Goal: Task Accomplishment & Management: Manage account settings

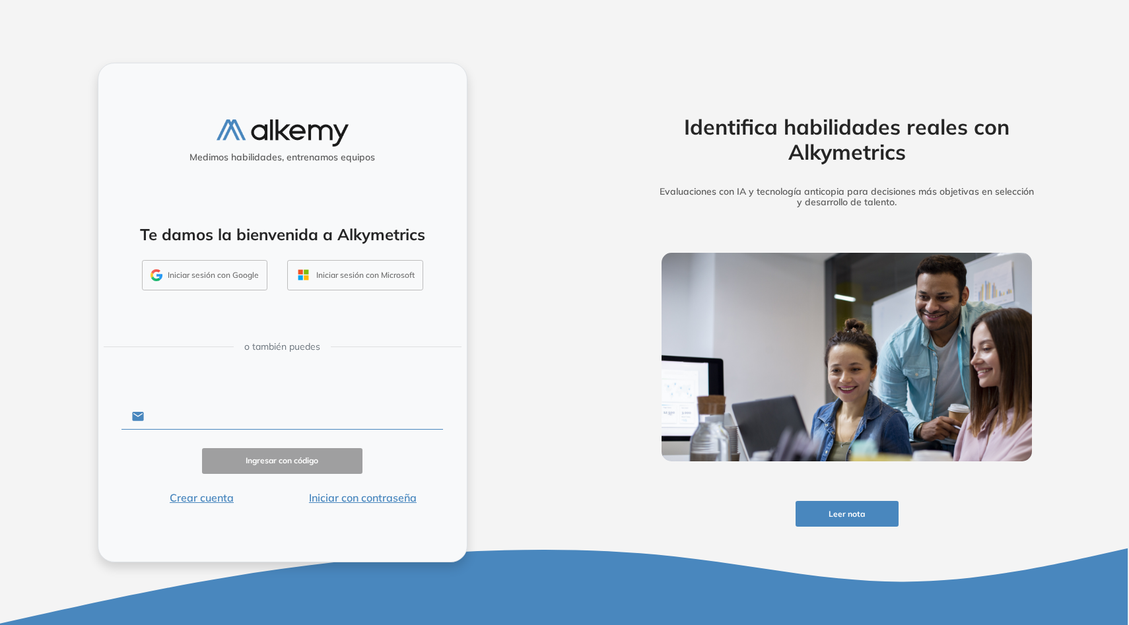
click at [218, 420] on input "text" at bounding box center [293, 416] width 299 height 25
click at [229, 419] on input "text" at bounding box center [293, 416] width 299 height 25
click at [234, 428] on input "text" at bounding box center [293, 416] width 299 height 25
type input "**********"
click at [296, 459] on button "Ingresar con código" at bounding box center [282, 461] width 161 height 26
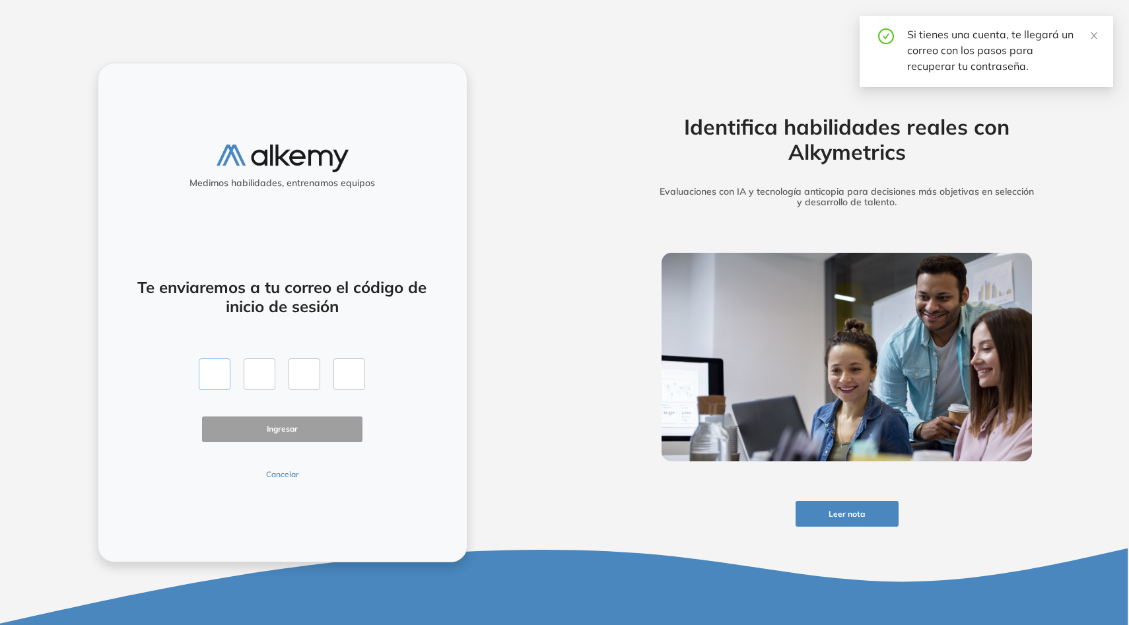
click at [218, 379] on input "text" at bounding box center [215, 374] width 32 height 32
type input "*"
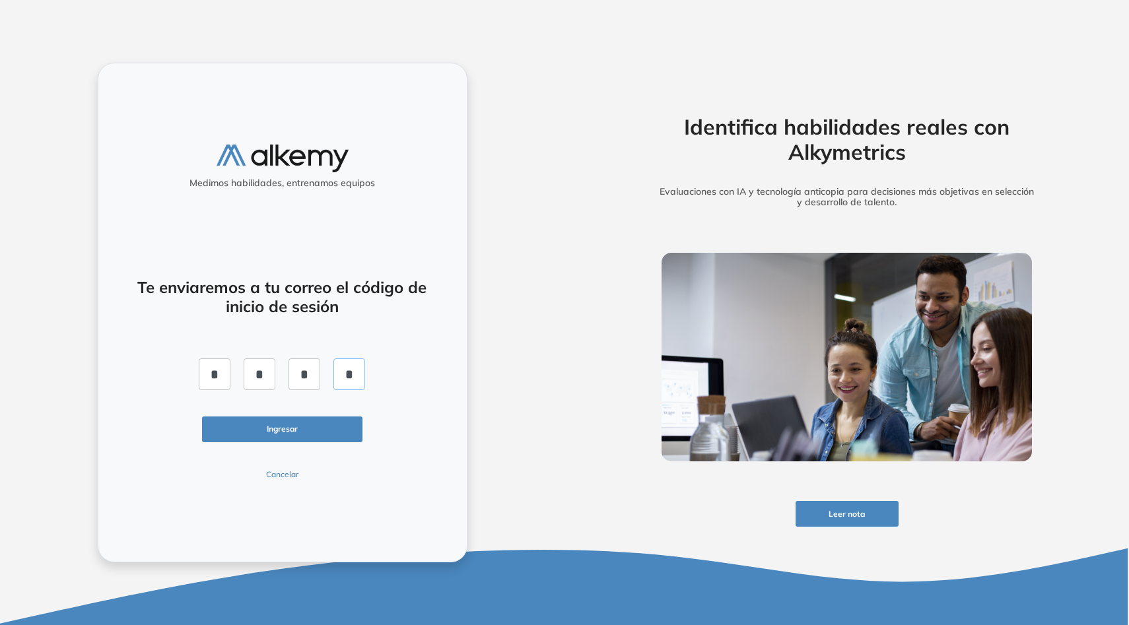
type input "*"
click at [261, 438] on button "Ingresar" at bounding box center [282, 429] width 161 height 26
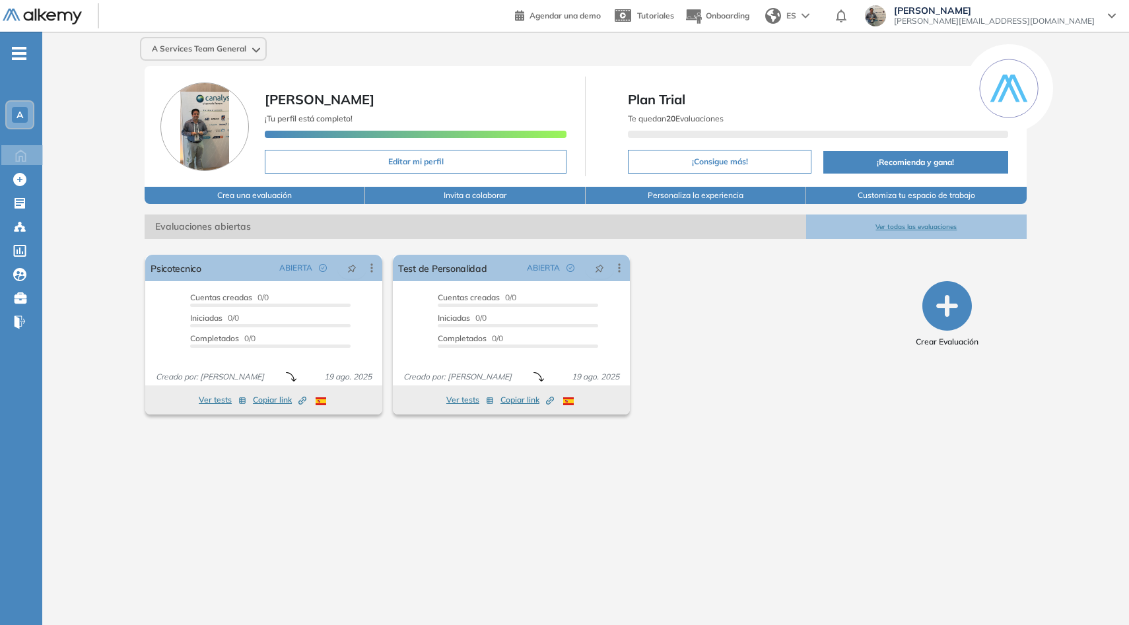
click at [1061, 15] on span "[PERSON_NAME]" at bounding box center [994, 10] width 201 height 11
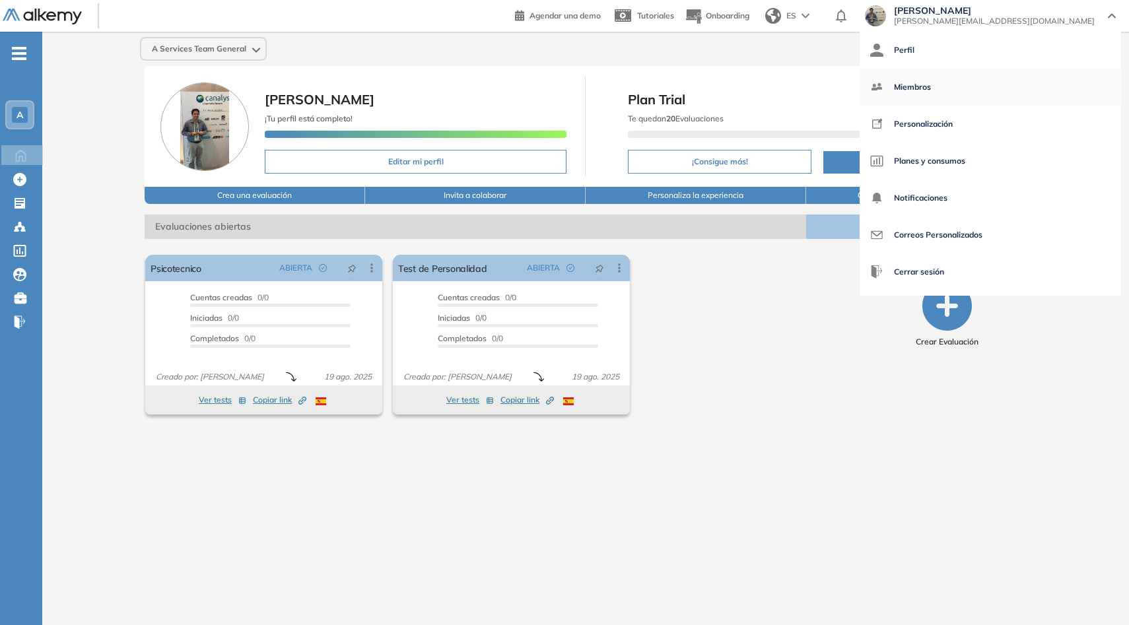
click at [931, 87] on span "Miembros" at bounding box center [912, 87] width 37 height 32
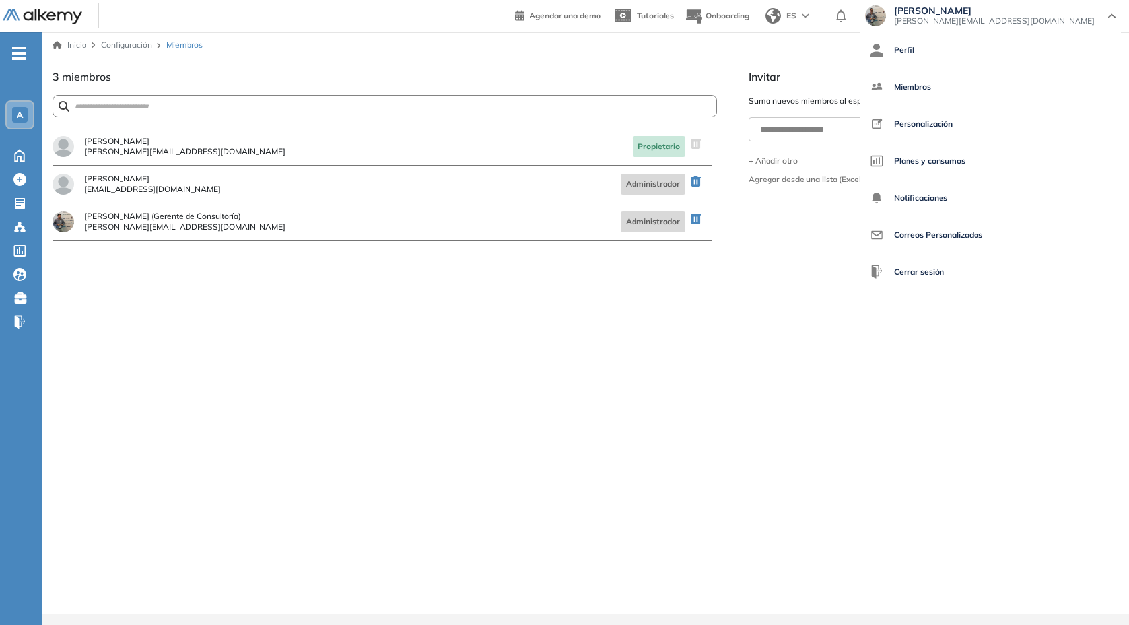
click at [22, 54] on icon "-" at bounding box center [19, 53] width 15 height 3
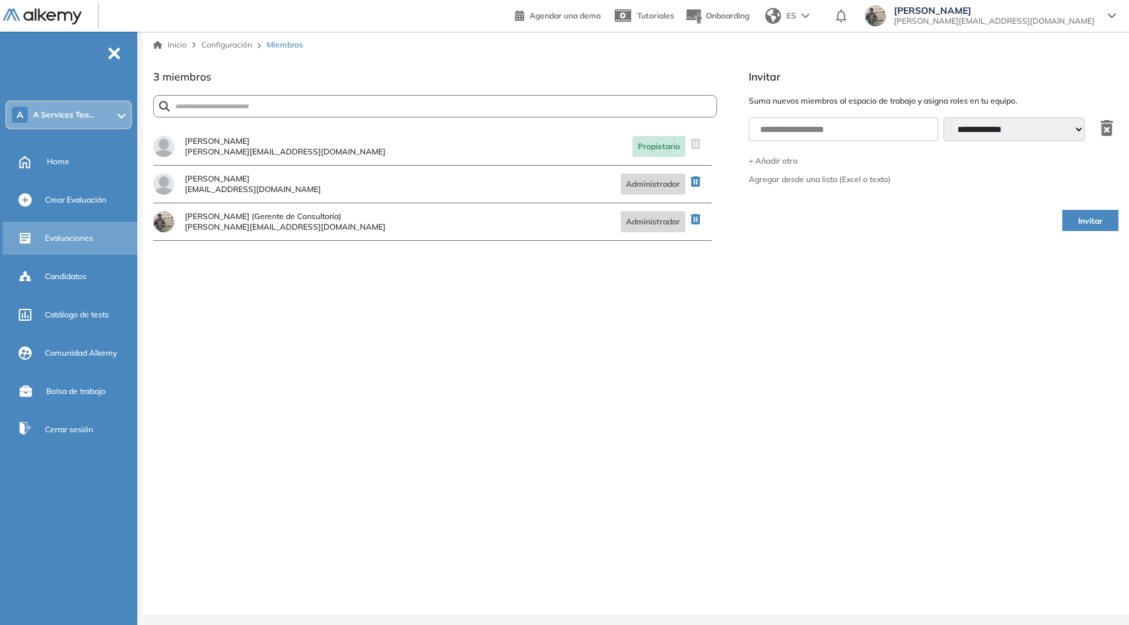
click at [68, 240] on span "Evaluaciones" at bounding box center [69, 238] width 48 height 12
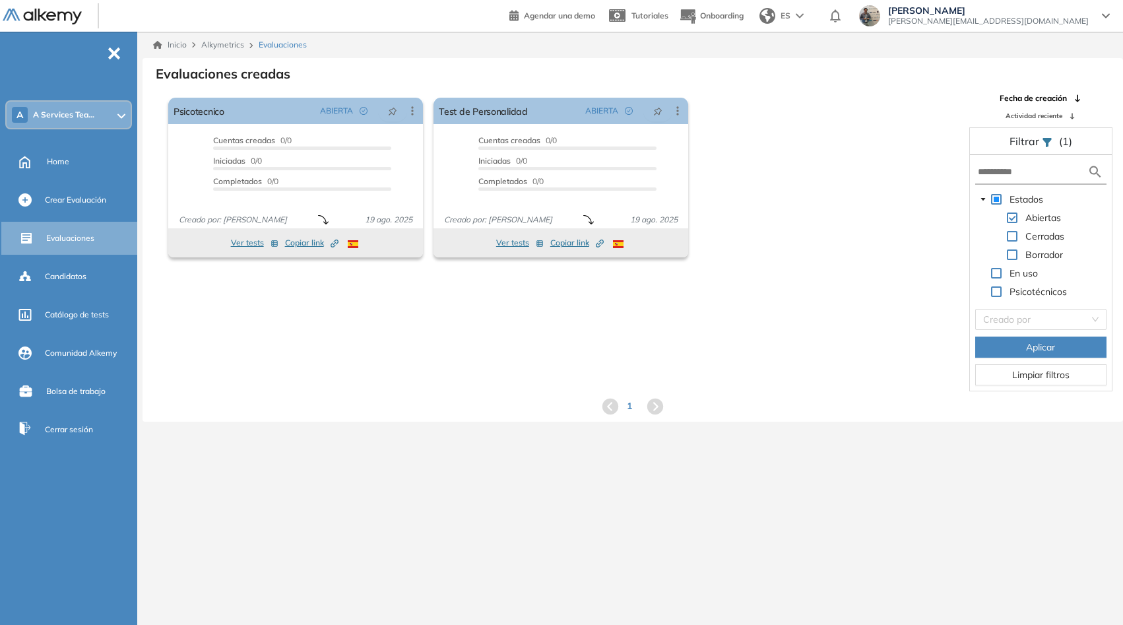
click at [1061, 12] on span "[PERSON_NAME]" at bounding box center [988, 10] width 201 height 11
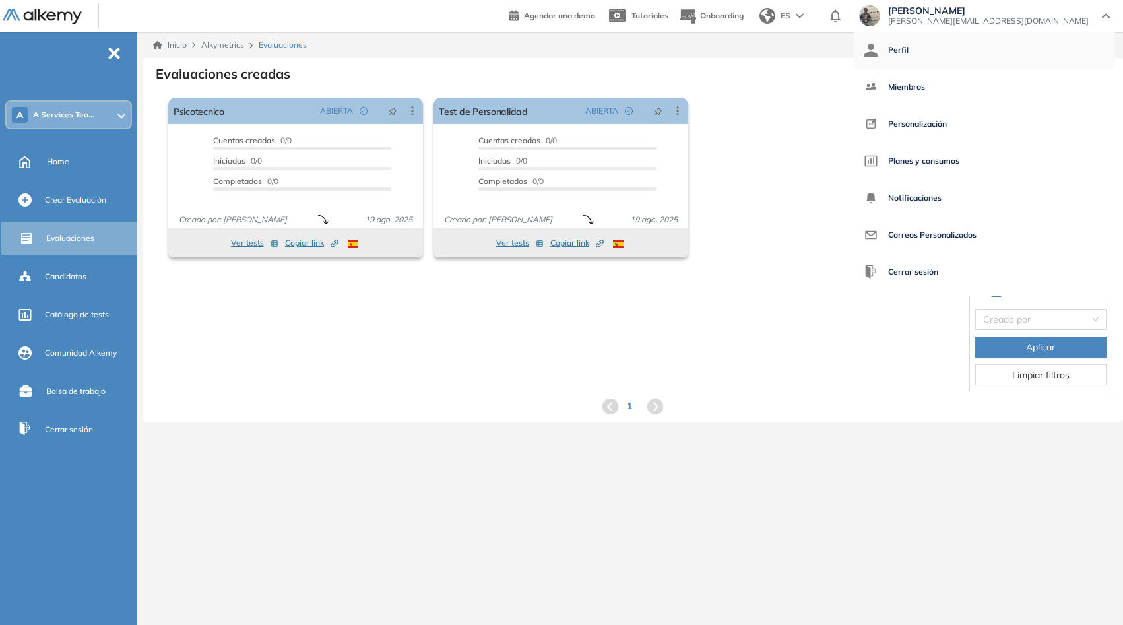
click at [909, 52] on span "Perfil" at bounding box center [898, 50] width 20 height 32
select select "**"
select select "****"
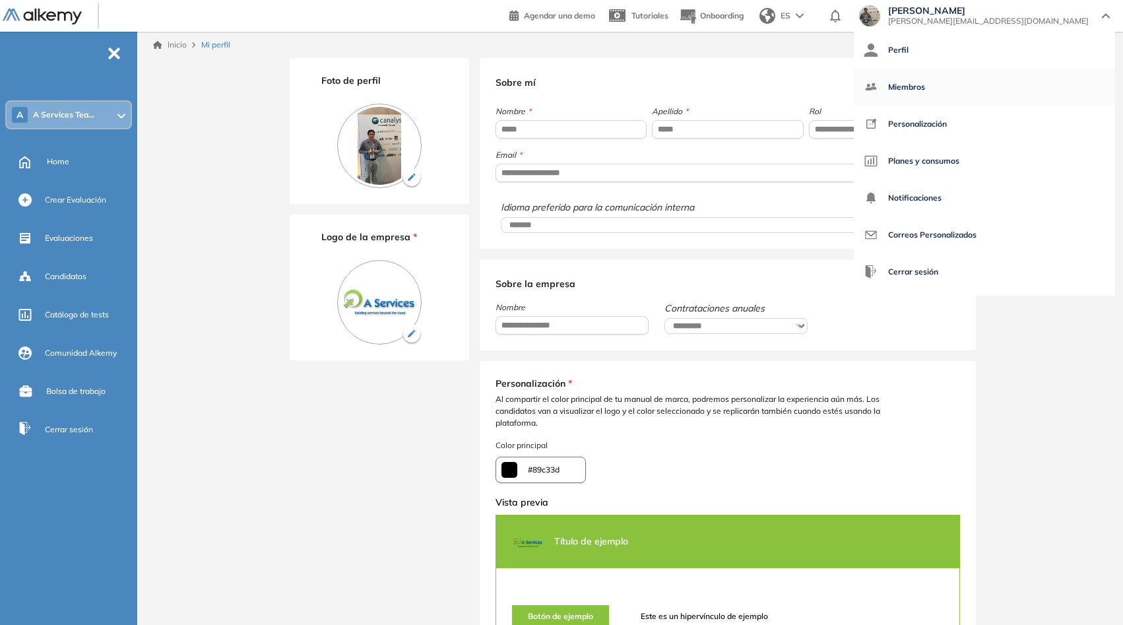
click at [1054, 86] on link "Miembros" at bounding box center [985, 87] width 240 height 32
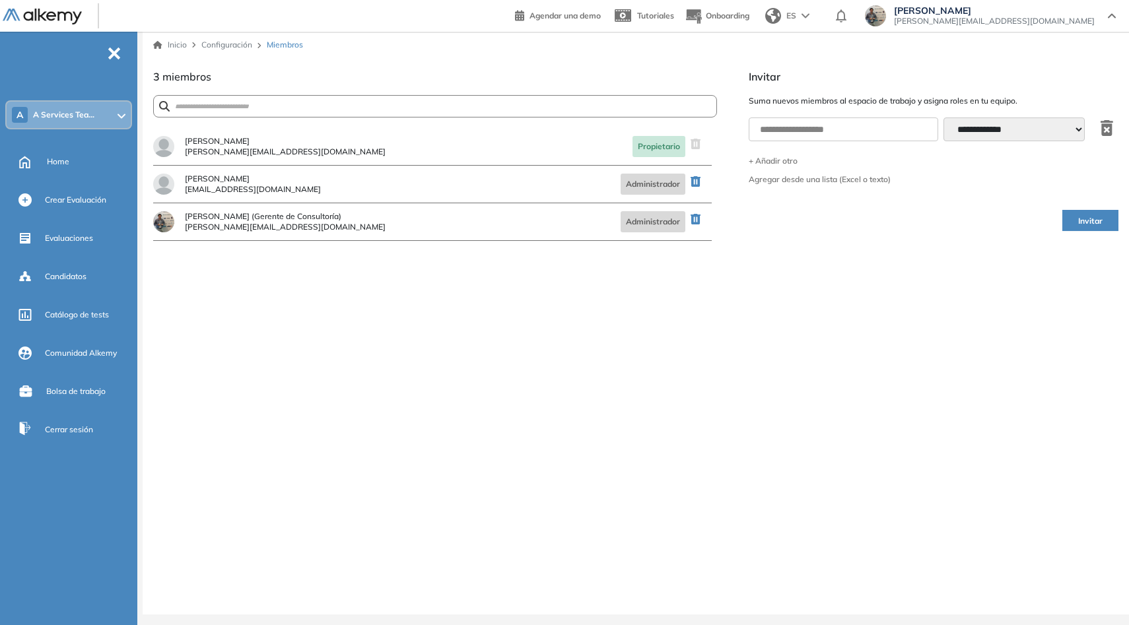
click at [188, 152] on span "[PERSON_NAME][EMAIL_ADDRESS][DOMAIN_NAME]" at bounding box center [285, 152] width 201 height 8
drag, startPoint x: 188, startPoint y: 152, endPoint x: 314, endPoint y: 154, distance: 126.1
click at [314, 154] on div "Tomas Martinez tomas@aservices.cl Propietario" at bounding box center [432, 147] width 558 height 38
click at [289, 334] on div "¿Estás seguro que quieres eliminar a este miembro? Cancelar Eliminar Tomas Mart…" at bounding box center [435, 371] width 564 height 486
click at [830, 123] on input "text" at bounding box center [842, 129] width 189 height 24
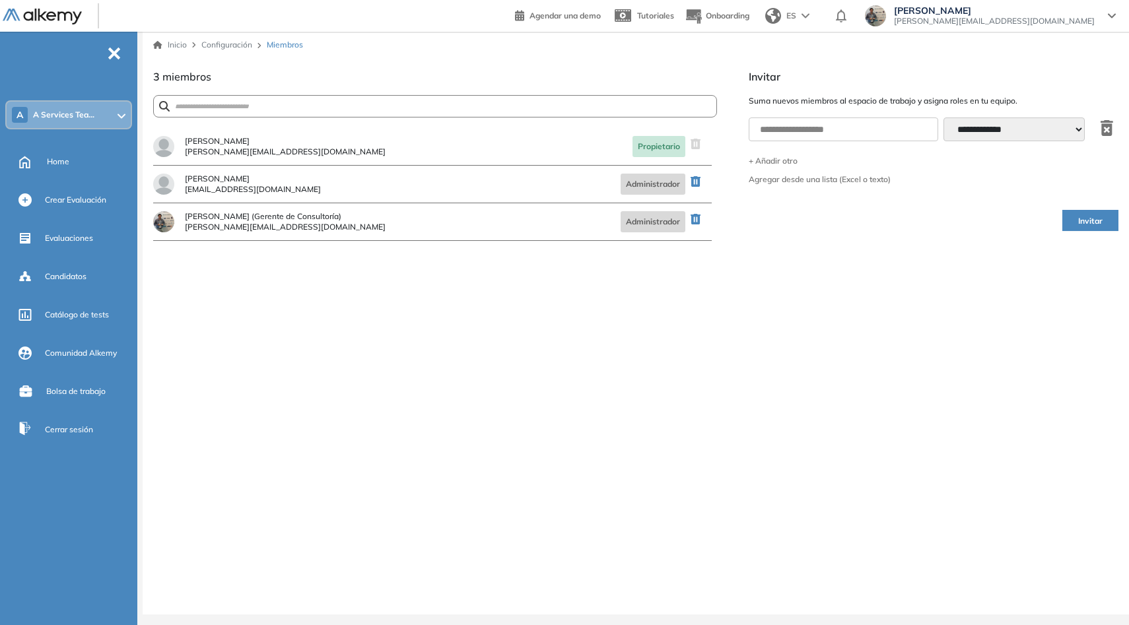
click at [1000, 129] on select "**********" at bounding box center [1013, 129] width 141 height 24
click at [214, 156] on span "[PERSON_NAME][EMAIL_ADDRESS][DOMAIN_NAME]" at bounding box center [285, 152] width 201 height 8
click at [212, 141] on span "[PERSON_NAME]" at bounding box center [285, 141] width 201 height 8
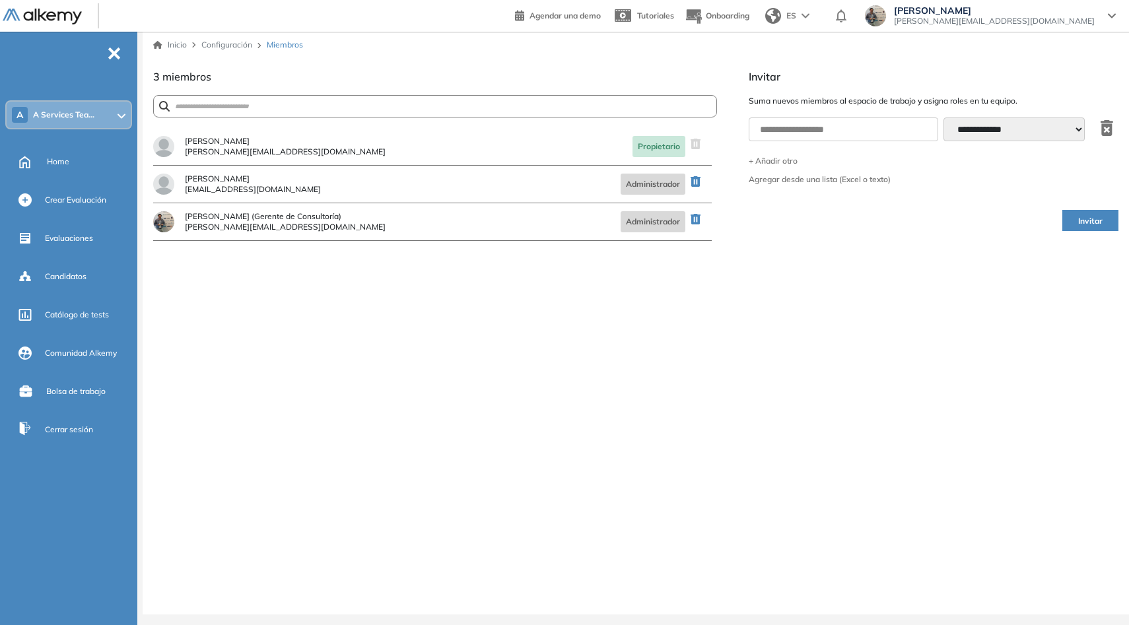
click at [212, 141] on span "[PERSON_NAME]" at bounding box center [285, 141] width 201 height 8
click at [238, 153] on span "[PERSON_NAME][EMAIL_ADDRESS][DOMAIN_NAME]" at bounding box center [285, 152] width 201 height 8
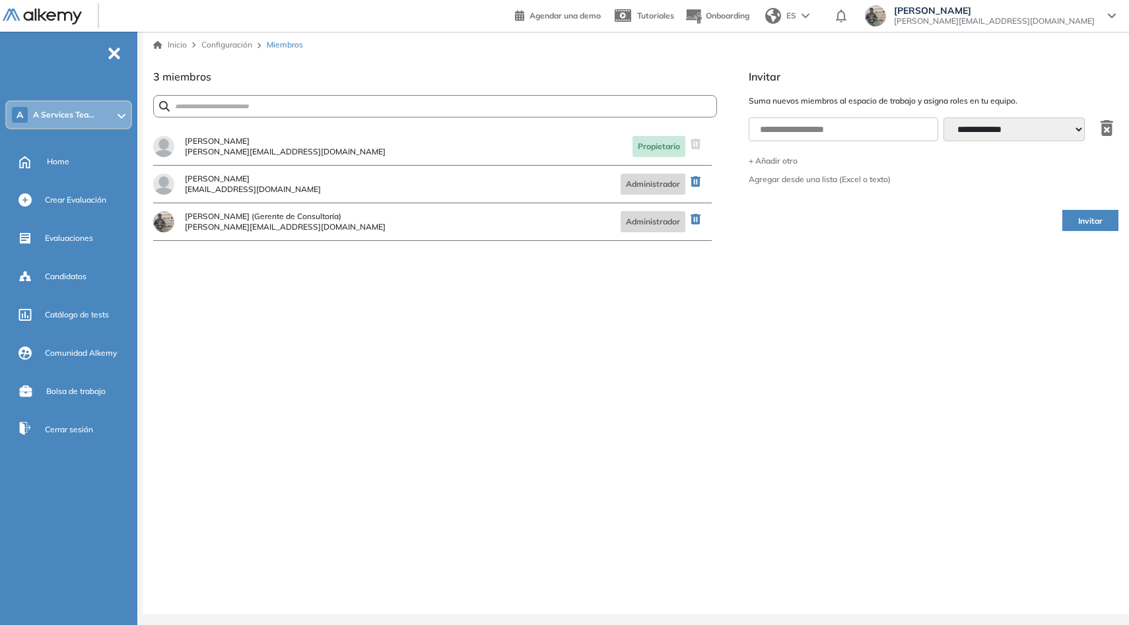
click at [223, 145] on span "[PERSON_NAME]" at bounding box center [285, 141] width 201 height 8
click at [1067, 15] on span "[PERSON_NAME]" at bounding box center [994, 10] width 201 height 11
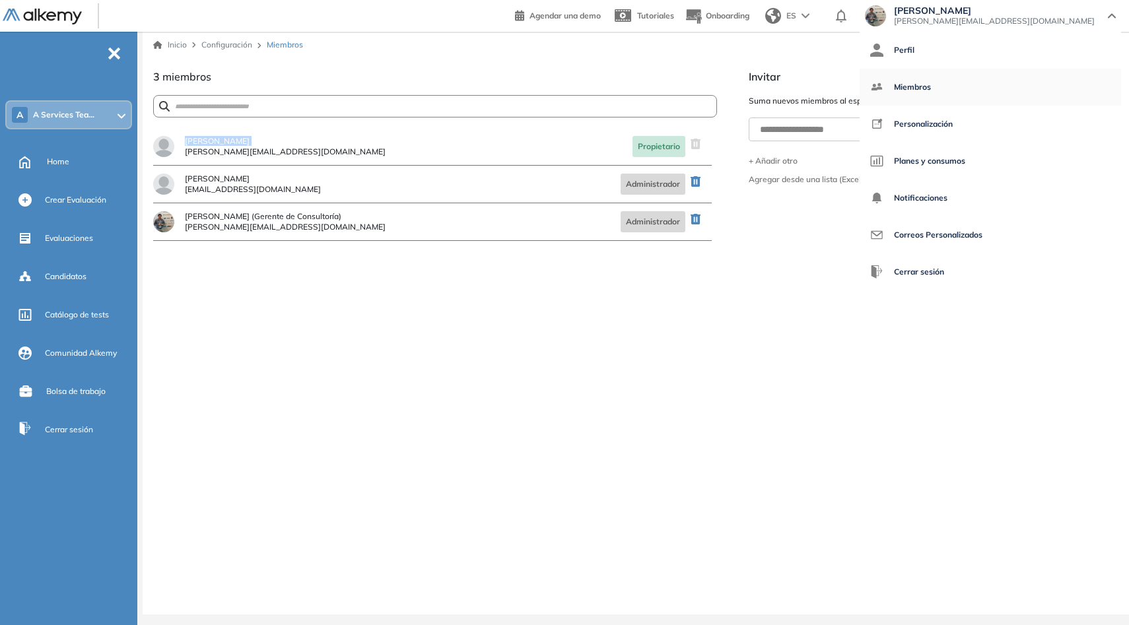
click at [931, 84] on span "Miembros" at bounding box center [912, 87] width 37 height 32
click at [914, 47] on span "Perfil" at bounding box center [904, 50] width 20 height 32
select select "**"
select select "****"
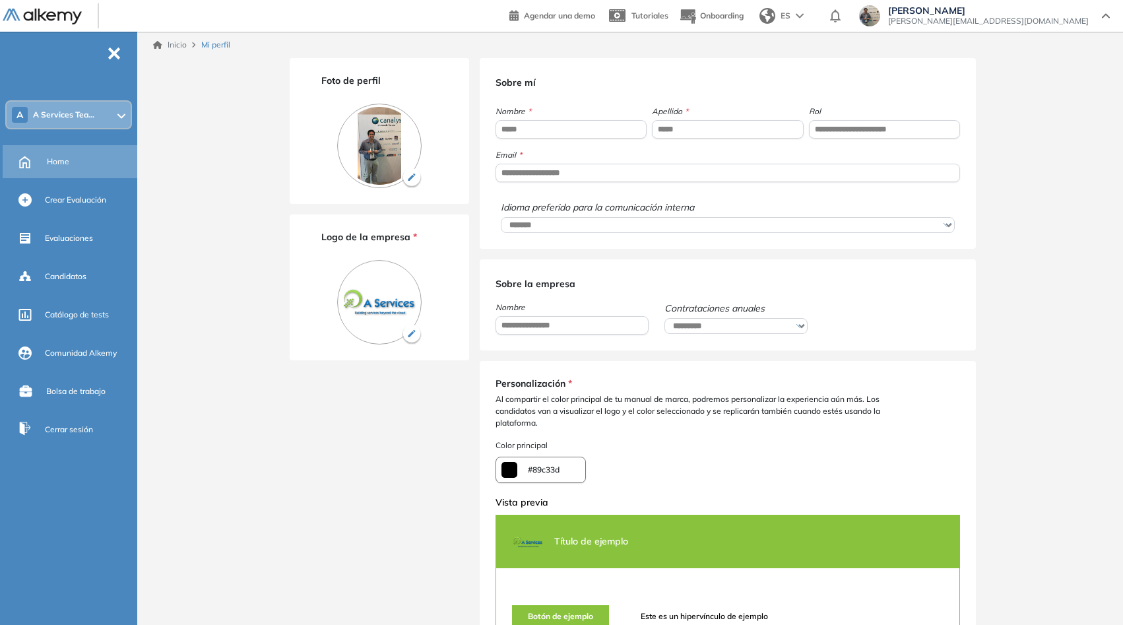
click at [53, 164] on span "Home" at bounding box center [58, 162] width 22 height 12
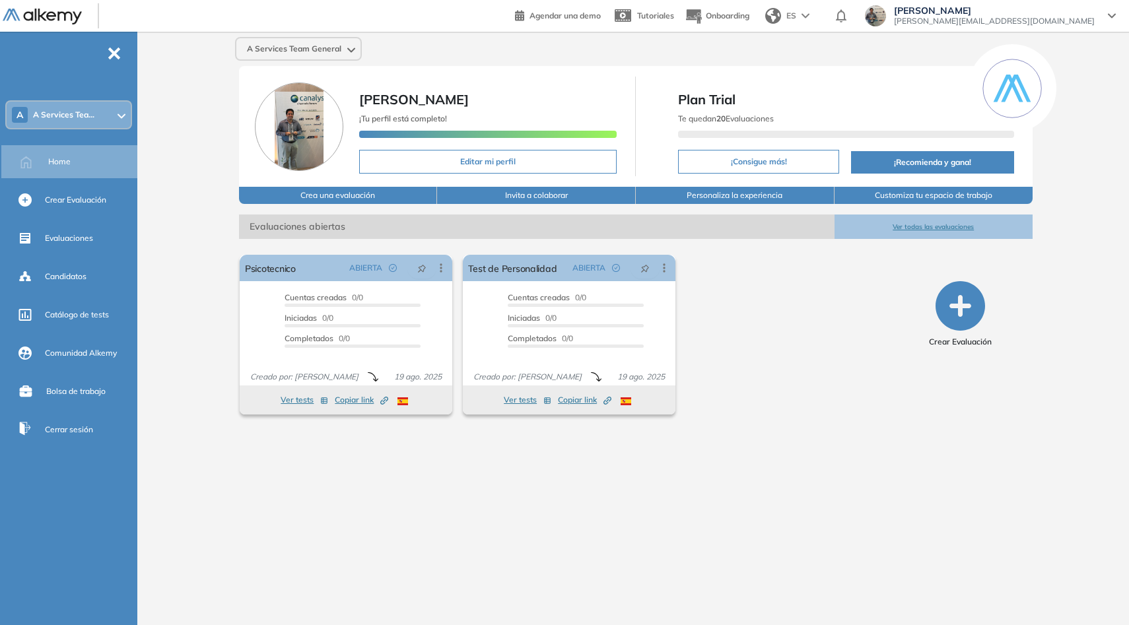
click at [1104, 20] on div "Boris Ancic bancic@qinaya.tech" at bounding box center [990, 15] width 251 height 21
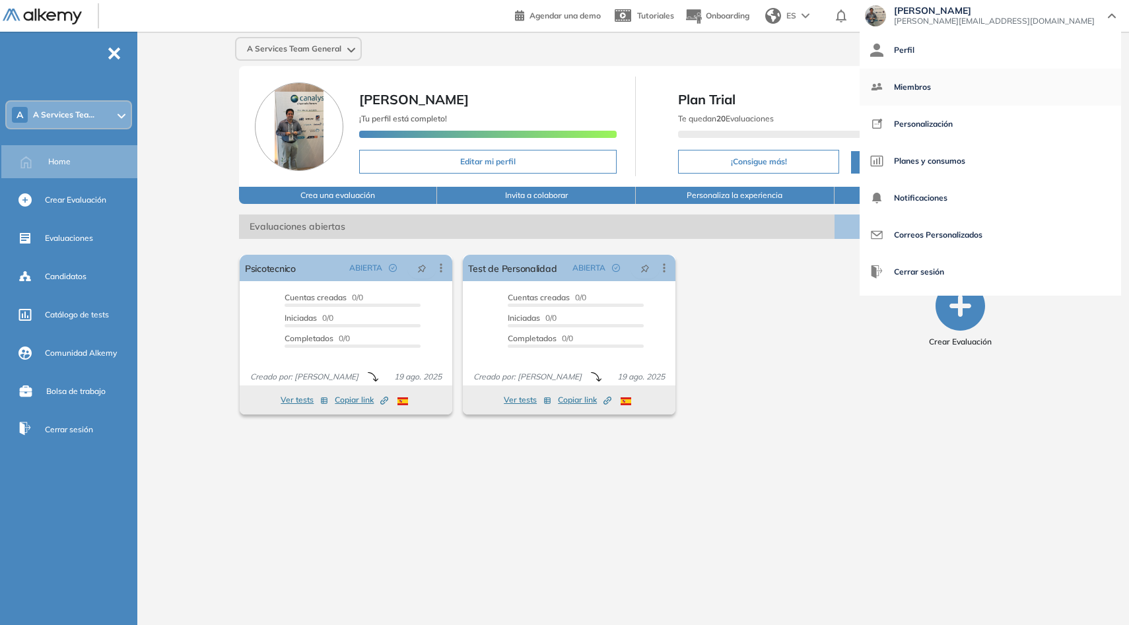
click at [931, 87] on span "Miembros" at bounding box center [912, 87] width 37 height 32
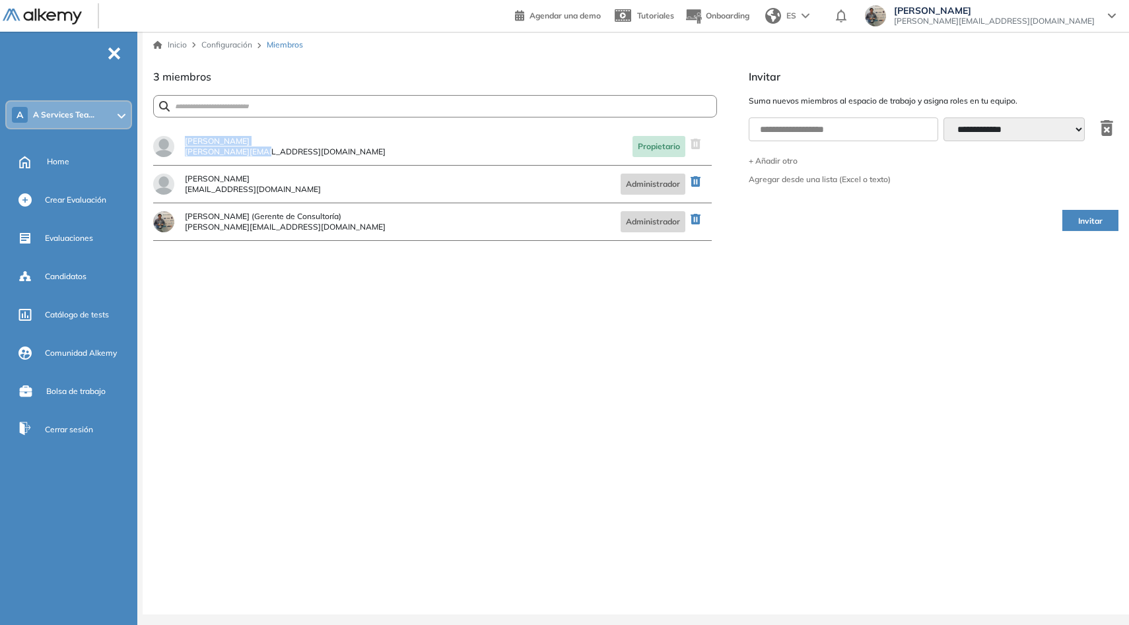
drag, startPoint x: 184, startPoint y: 140, endPoint x: 277, endPoint y: 152, distance: 93.2
click at [277, 152] on div "Tomas Martinez tomas@aservices.cl Propietario" at bounding box center [432, 147] width 558 height 38
click at [247, 161] on div "Tomas Martinez tomas@aservices.cl Propietario" at bounding box center [432, 147] width 558 height 38
click at [1003, 124] on select "**********" at bounding box center [1013, 129] width 141 height 24
click at [822, 103] on span "Suma nuevos miembros al espacio de trabajo y asigna roles en tu equipo." at bounding box center [933, 101] width 370 height 12
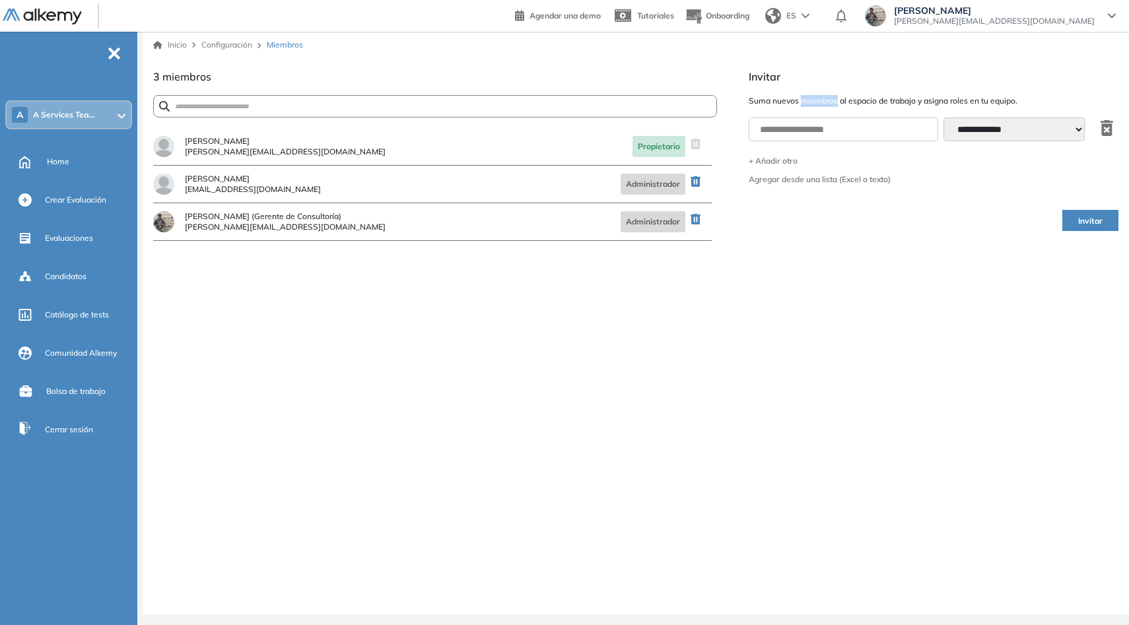
click at [822, 103] on span "Suma nuevos miembros al espacio de trabajo y asigna roles en tu equipo." at bounding box center [933, 101] width 370 height 12
click at [851, 133] on input "text" at bounding box center [842, 129] width 189 height 24
type input "*"
click at [251, 153] on span "[PERSON_NAME][EMAIL_ADDRESS][DOMAIN_NAME]" at bounding box center [285, 152] width 201 height 8
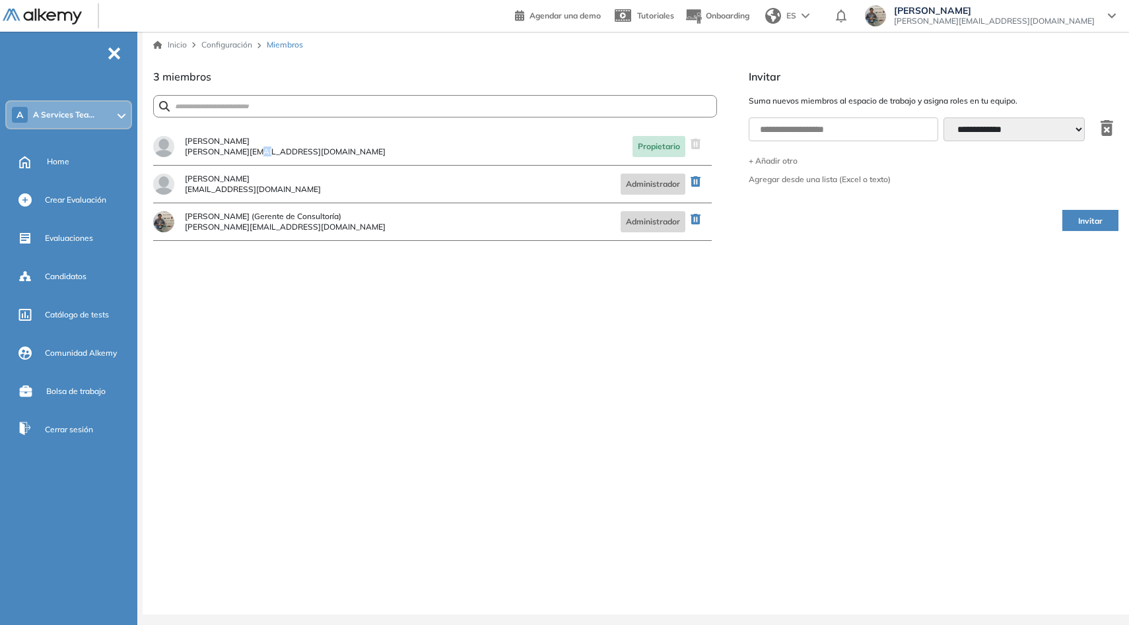
click at [251, 153] on span "[PERSON_NAME][EMAIL_ADDRESS][DOMAIN_NAME]" at bounding box center [285, 152] width 201 height 8
click at [294, 337] on div "¿Estás seguro que quieres eliminar a este miembro? Cancelar Eliminar Tomas Mart…" at bounding box center [435, 371] width 564 height 486
click at [39, 167] on div "Home" at bounding box center [71, 161] width 137 height 33
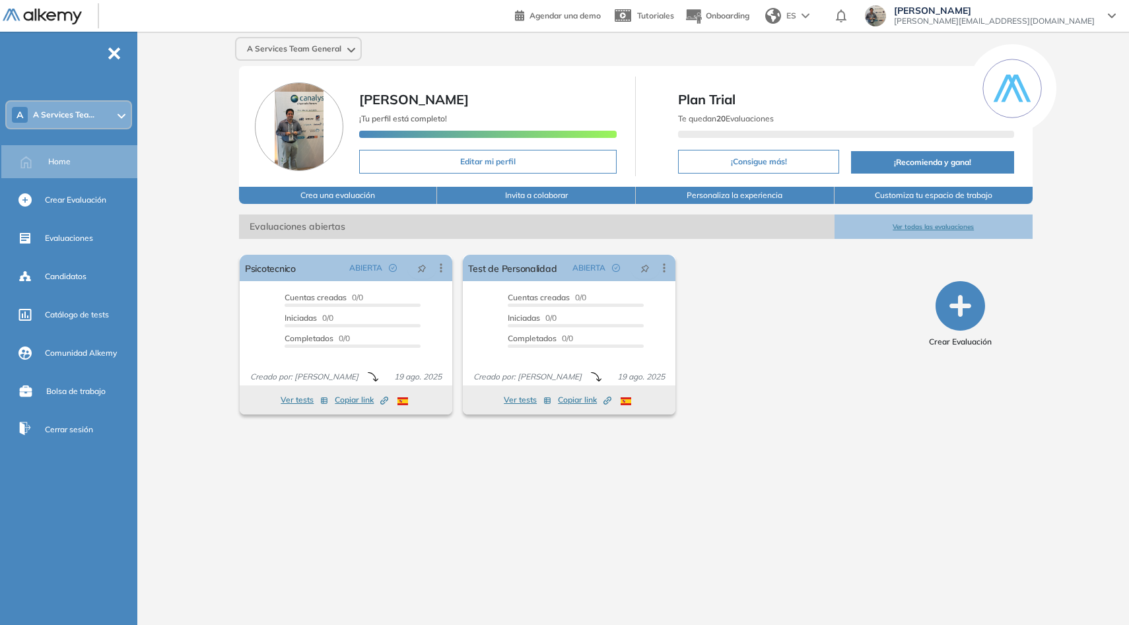
click at [964, 307] on icon "button" at bounding box center [960, 306] width 50 height 50
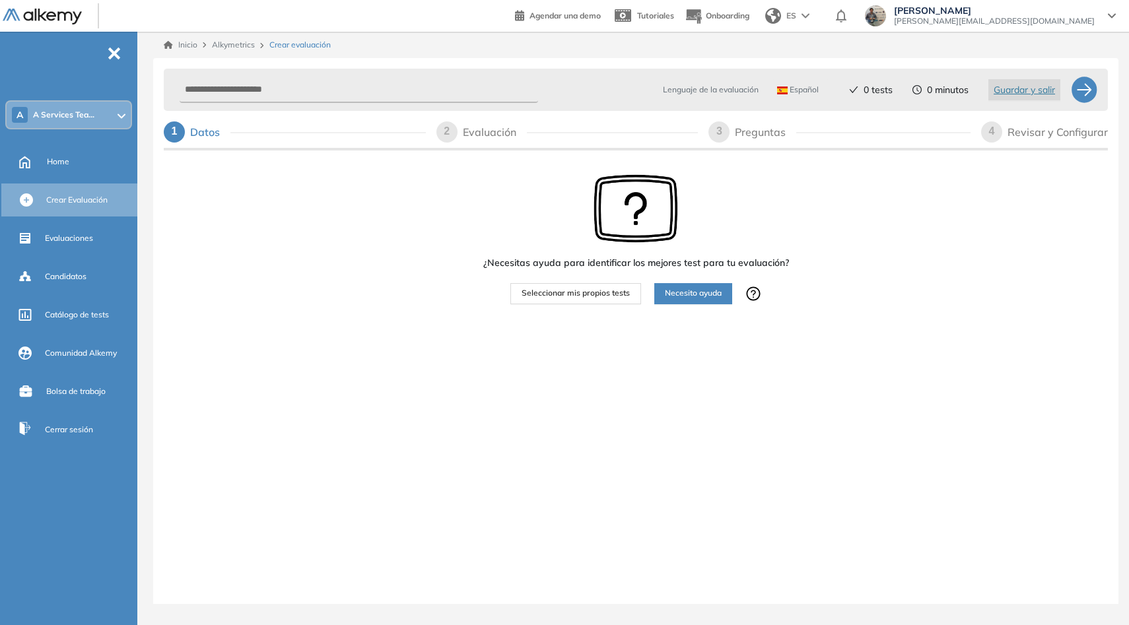
click at [585, 295] on span "Seleccionar mis propios tests" at bounding box center [575, 293] width 108 height 13
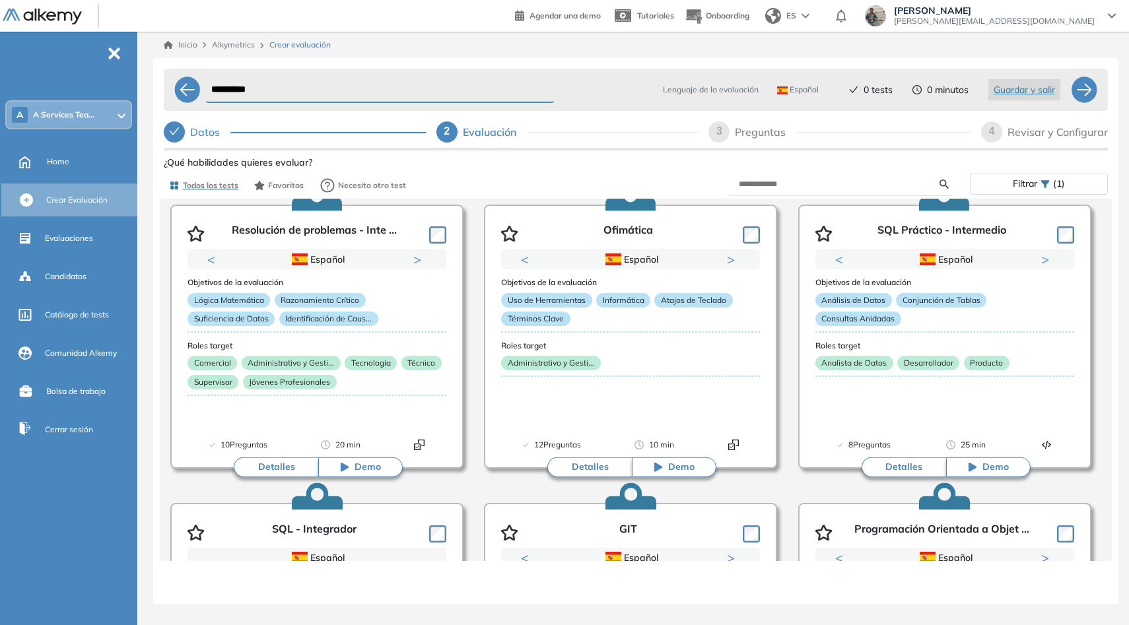
scroll to position [398, 0]
